Goal: Task Accomplishment & Management: Use online tool/utility

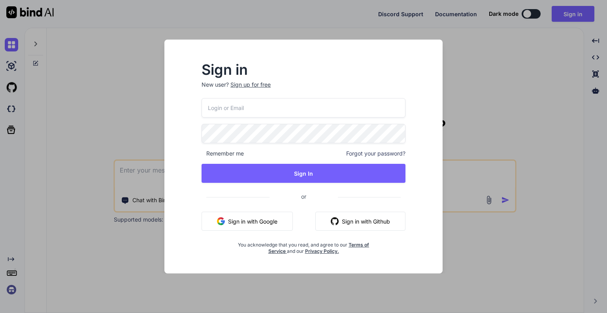
click at [237, 109] on input "email" at bounding box center [304, 107] width 204 height 19
type input "[EMAIL_ADDRESS][DOMAIN_NAME]"
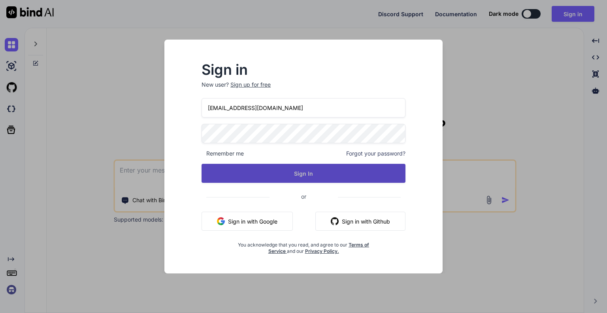
click at [282, 173] on button "Sign In" at bounding box center [304, 173] width 204 height 19
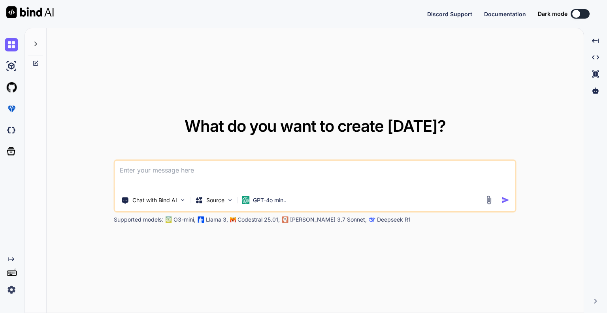
type textarea "x"
click at [202, 175] on textarea at bounding box center [315, 175] width 401 height 29
paste textarea "Access to fetch at '[URL][DOMAIN_NAME]' (redirected from '[URL][DOMAIN_NAME][DA…"
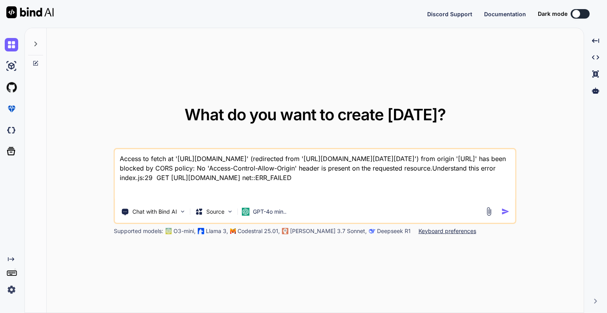
type textarea "Access to fetch at '[URL][DOMAIN_NAME]' (redirected from '[URL][DOMAIN_NAME][DA…"
click at [509, 214] on img "button" at bounding box center [506, 211] width 8 height 8
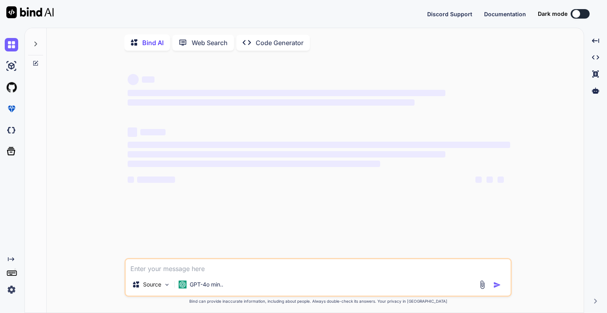
click at [11, 274] on rect at bounding box center [10, 274] width 3 height 1
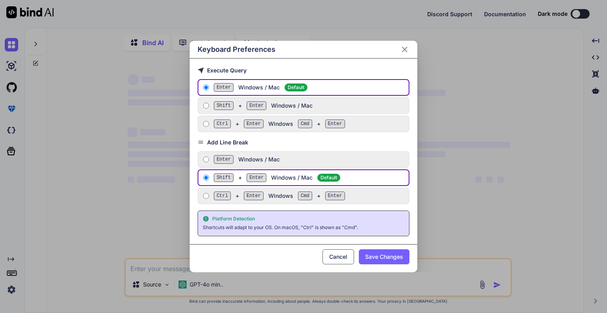
click at [405, 52] on icon "Close" at bounding box center [405, 50] width 6 height 6
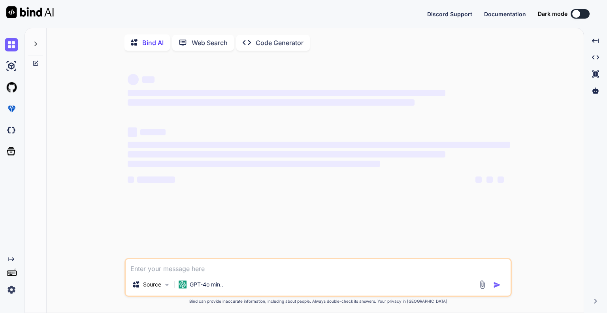
click at [12, 271] on rect at bounding box center [11, 273] width 9 height 5
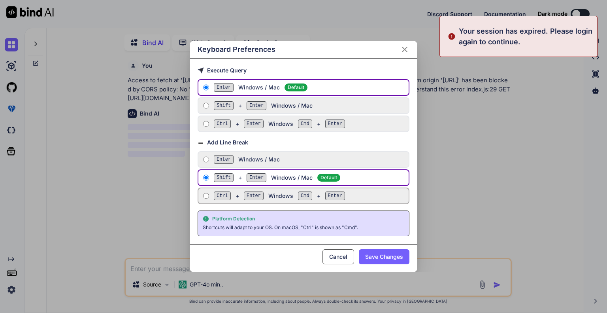
scroll to position [3, 0]
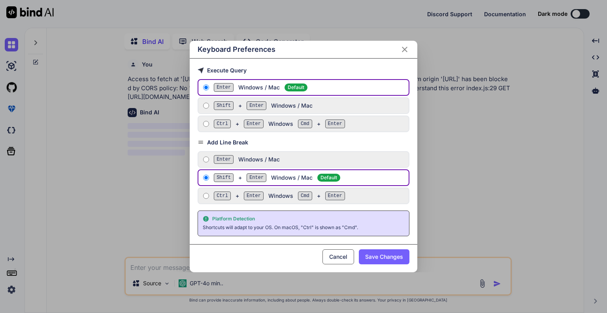
click at [406, 49] on icon "Close" at bounding box center [405, 50] width 6 height 6
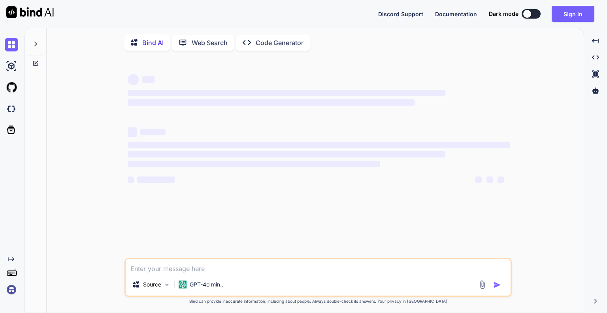
type textarea "x"
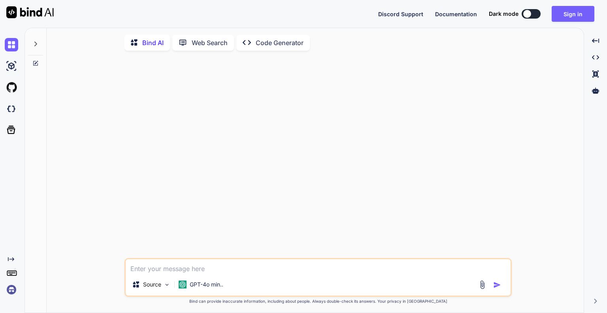
type textarea "Access to fetch at '[URL][DOMAIN_NAME]' (redirected from '[URL][DOMAIN_NAME][DA…"
type textarea "x"
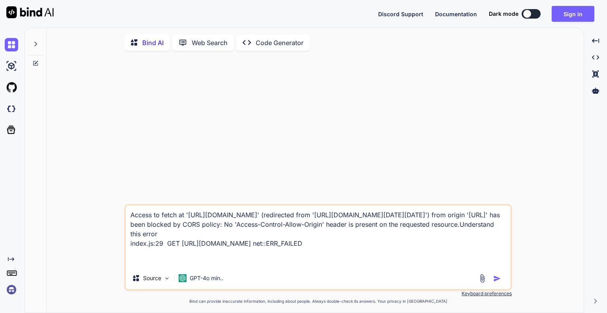
type textarea "Access to fetch at '[URL][DOMAIN_NAME]' (redirected from '[URL][DOMAIN_NAME][DA…"
click at [496, 282] on img "button" at bounding box center [497, 278] width 8 height 8
type textarea "x"
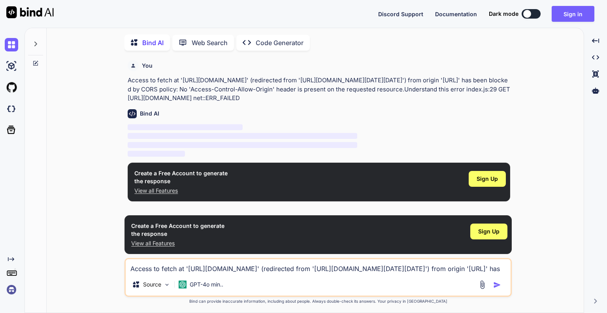
scroll to position [3, 0]
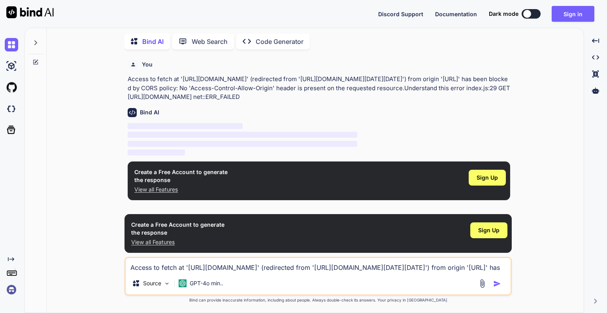
click at [8, 291] on img at bounding box center [11, 289] width 13 height 13
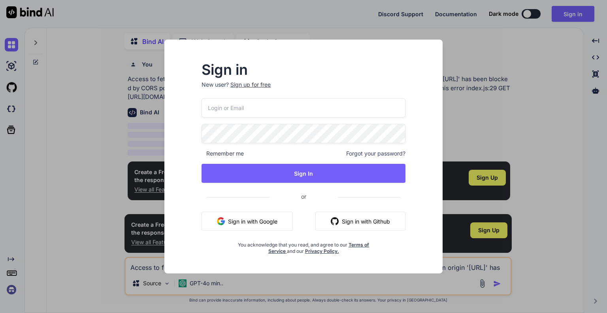
click at [263, 114] on input "email" at bounding box center [304, 107] width 204 height 19
type input "[EMAIL_ADDRESS][DOMAIN_NAME]"
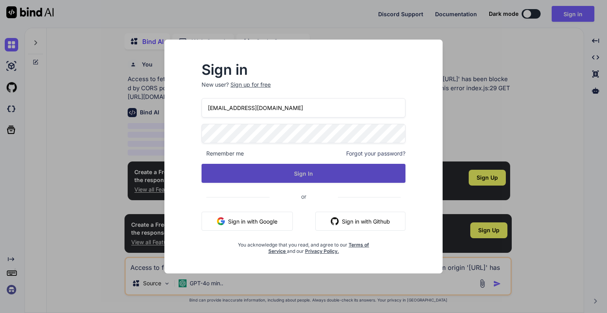
click at [329, 173] on button "Sign In" at bounding box center [304, 173] width 204 height 19
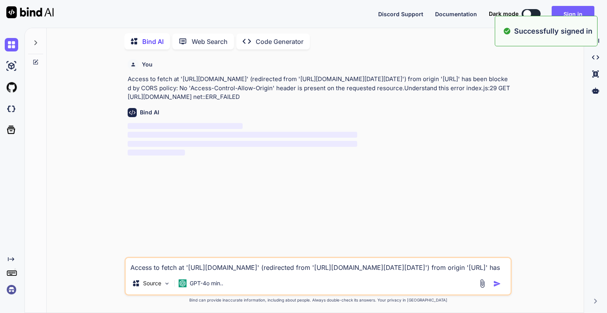
type textarea "x"
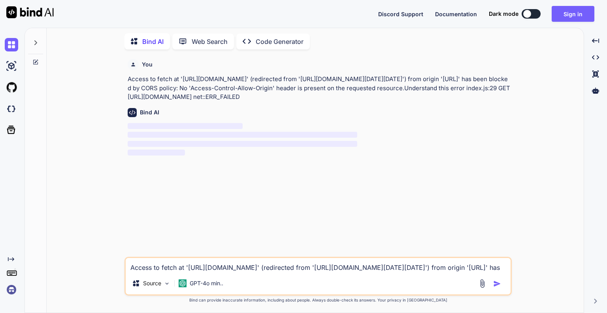
click at [11, 290] on img at bounding box center [11, 289] width 13 height 13
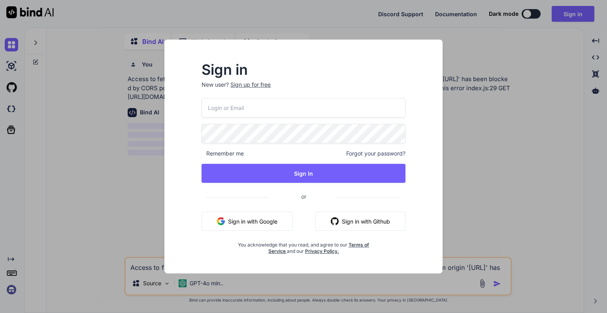
click at [77, 200] on div "Sign in New user? Sign up for free Remember me Forgot your password? Sign In or…" at bounding box center [303, 156] width 607 height 313
